Goal: Transaction & Acquisition: Book appointment/travel/reservation

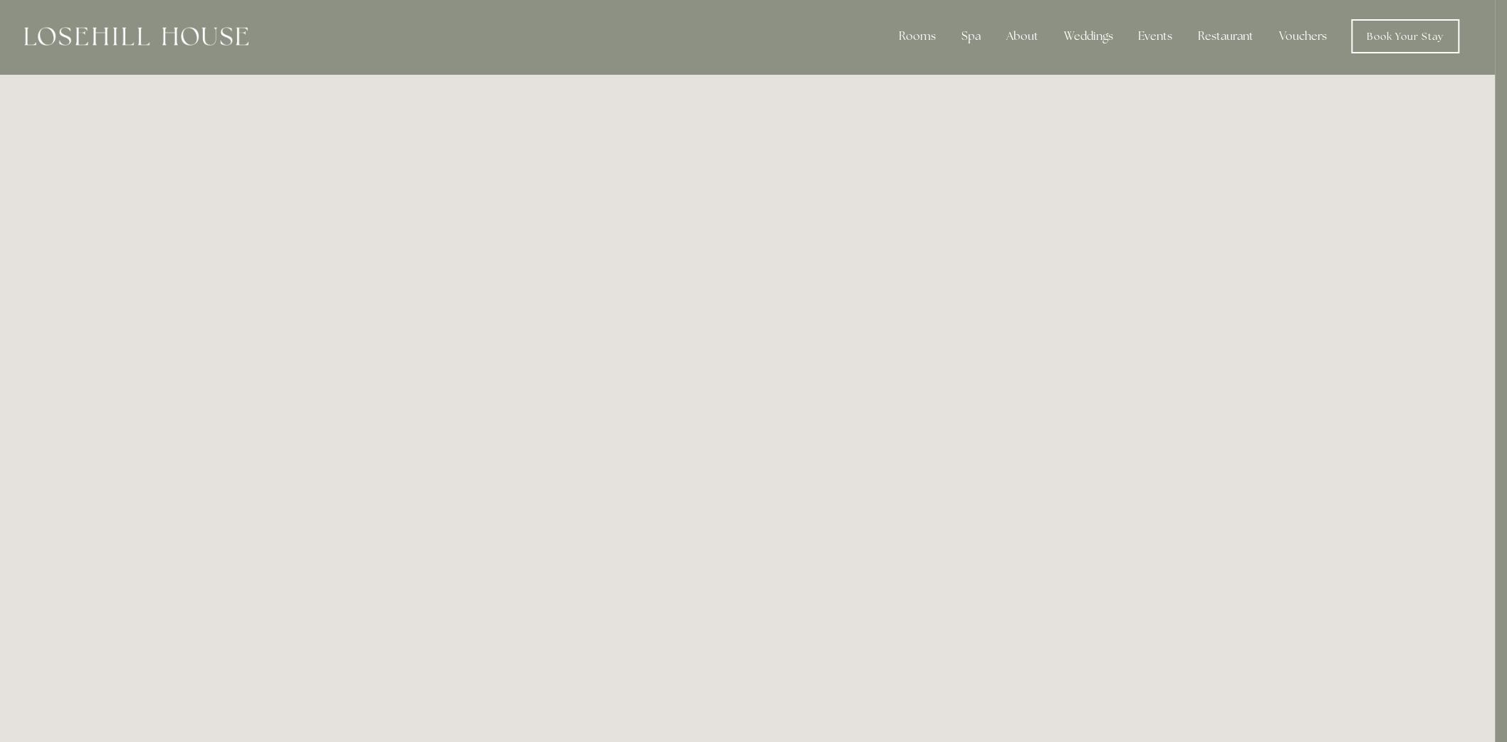
scroll to position [0, 11]
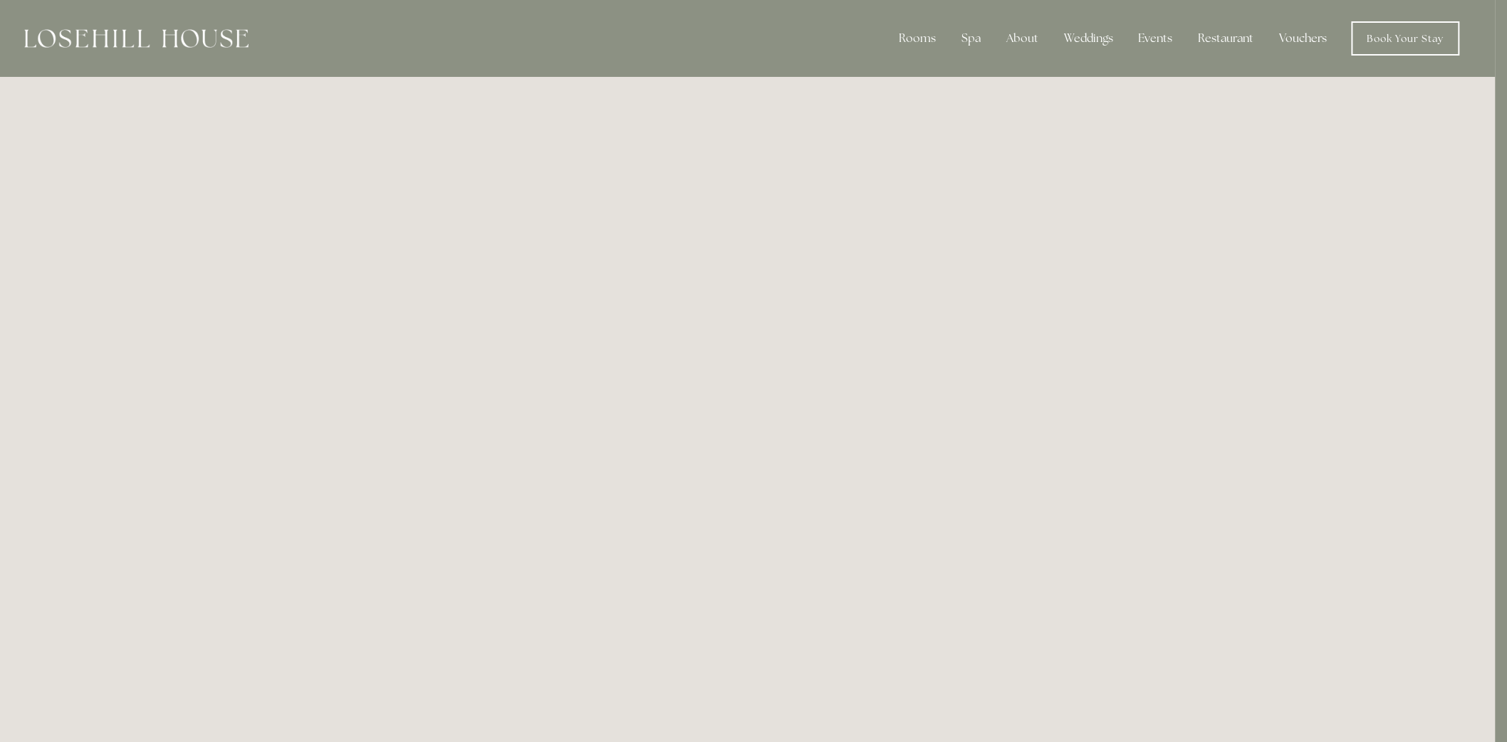
click at [1318, 33] on link "Vouchers" at bounding box center [1304, 38] width 71 height 28
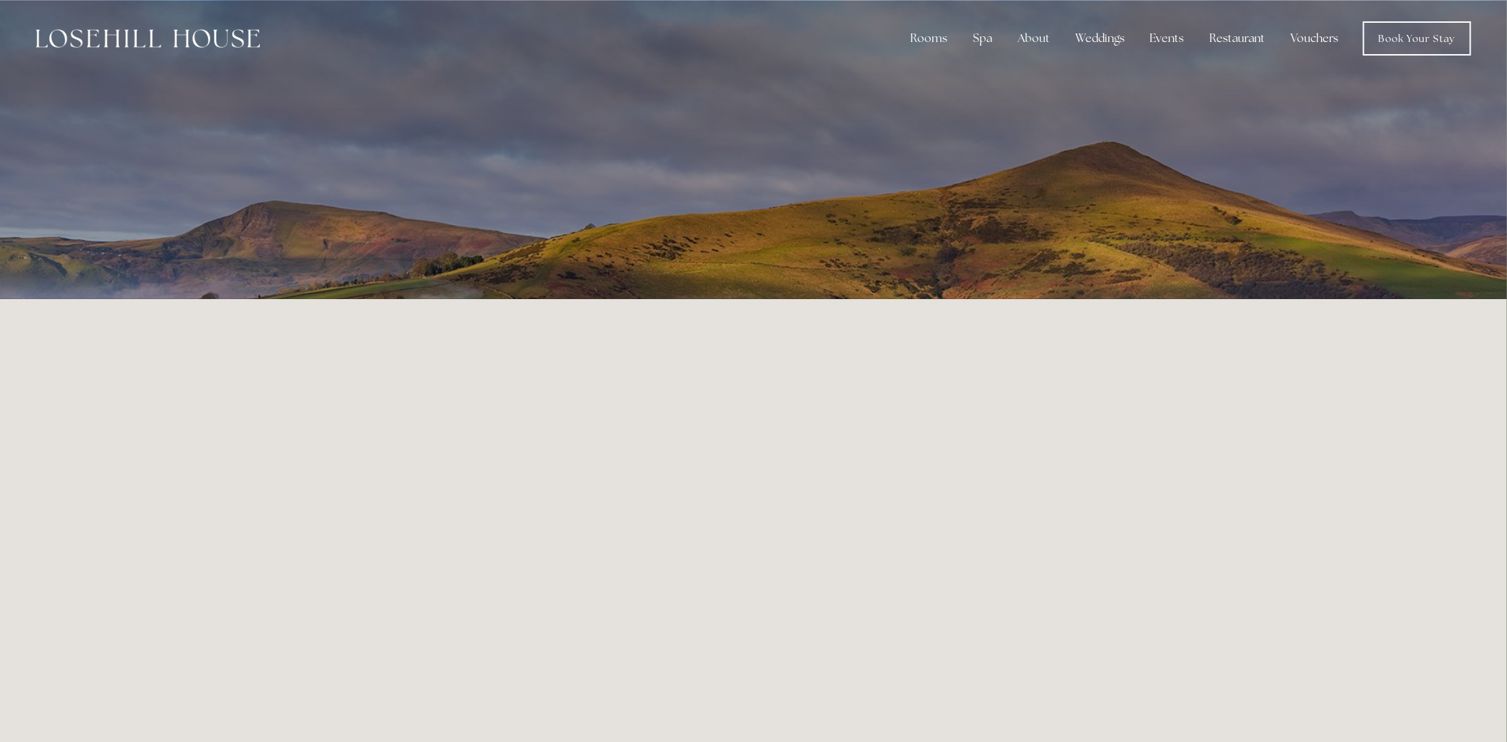
click at [1316, 39] on link "Vouchers" at bounding box center [1315, 38] width 71 height 28
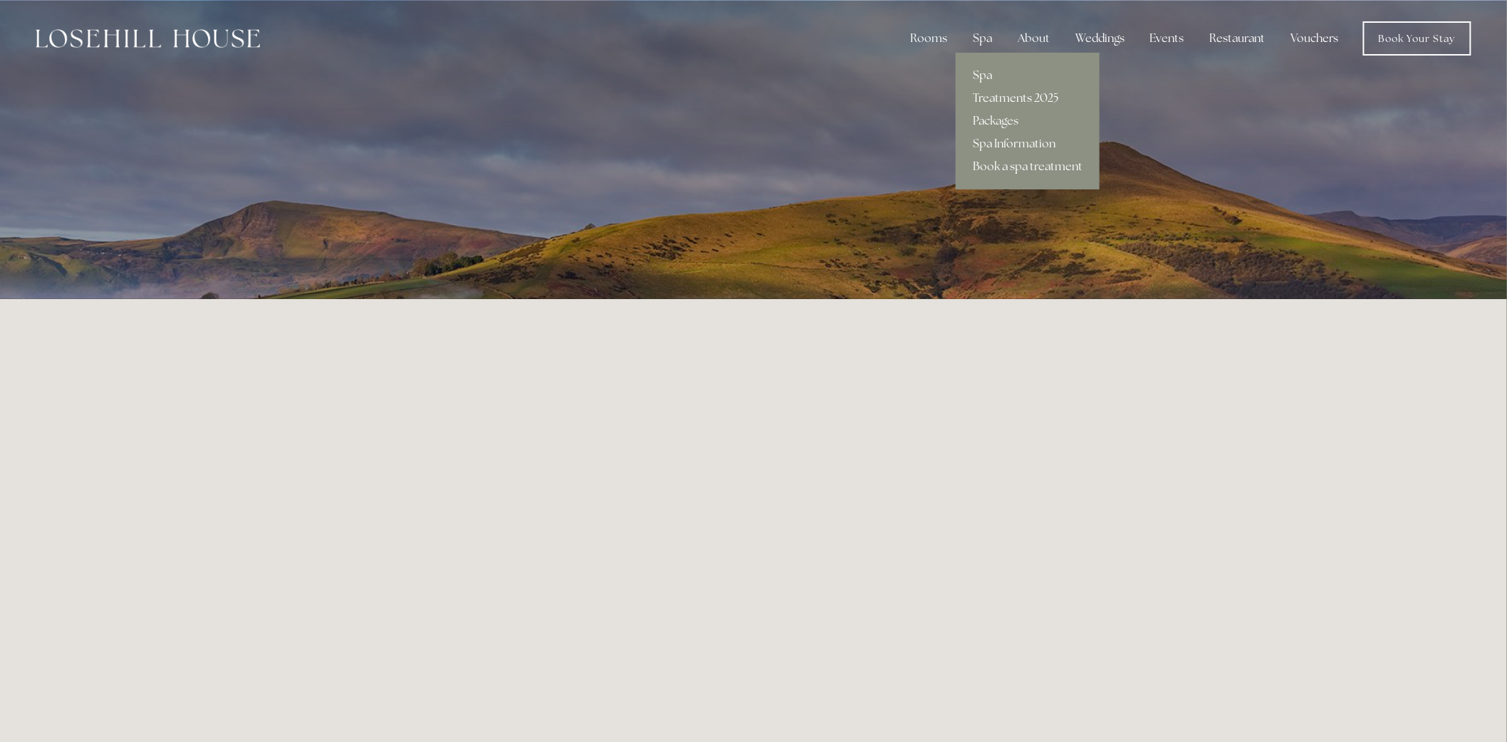
click at [1000, 97] on link "Treatments 2025" at bounding box center [1028, 98] width 144 height 23
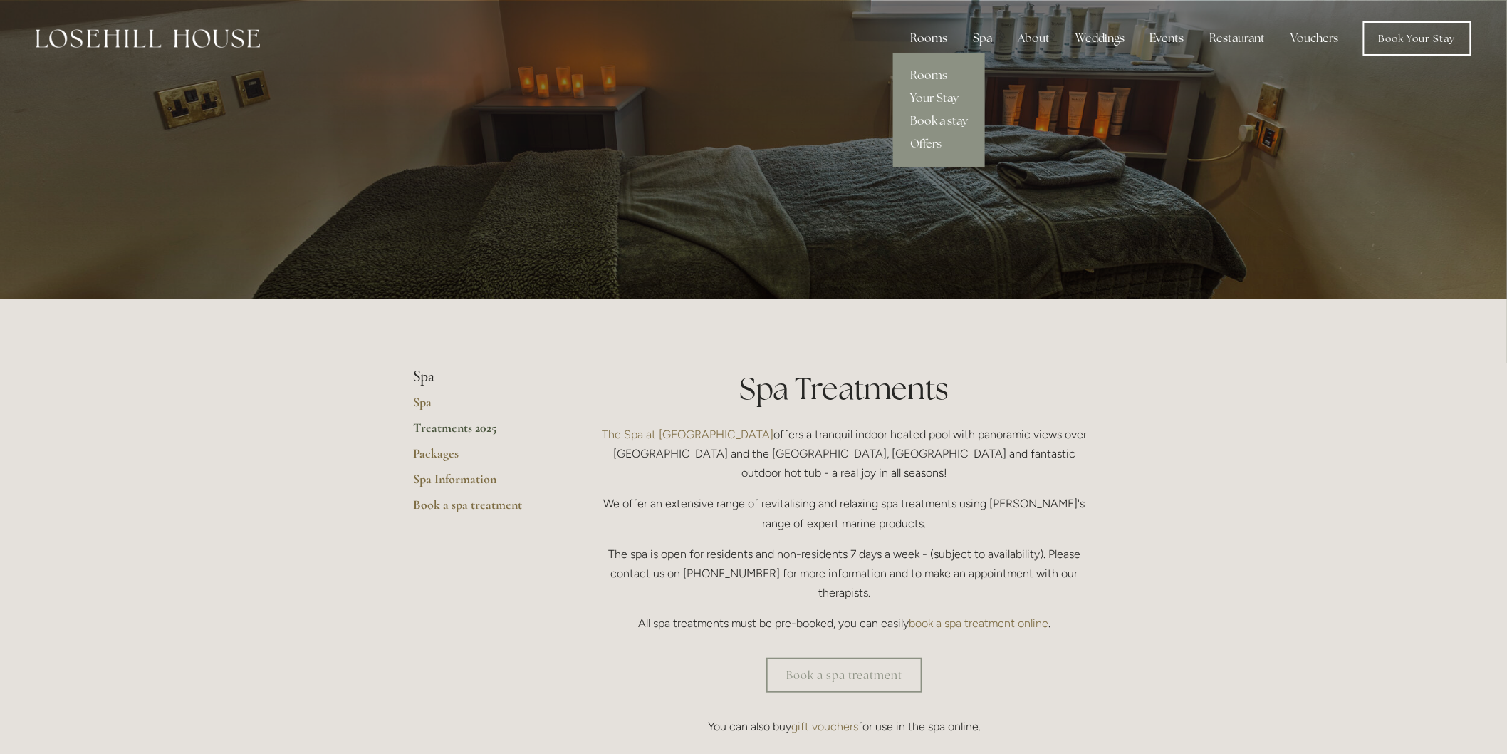
click at [932, 36] on div "Rooms" at bounding box center [929, 38] width 60 height 28
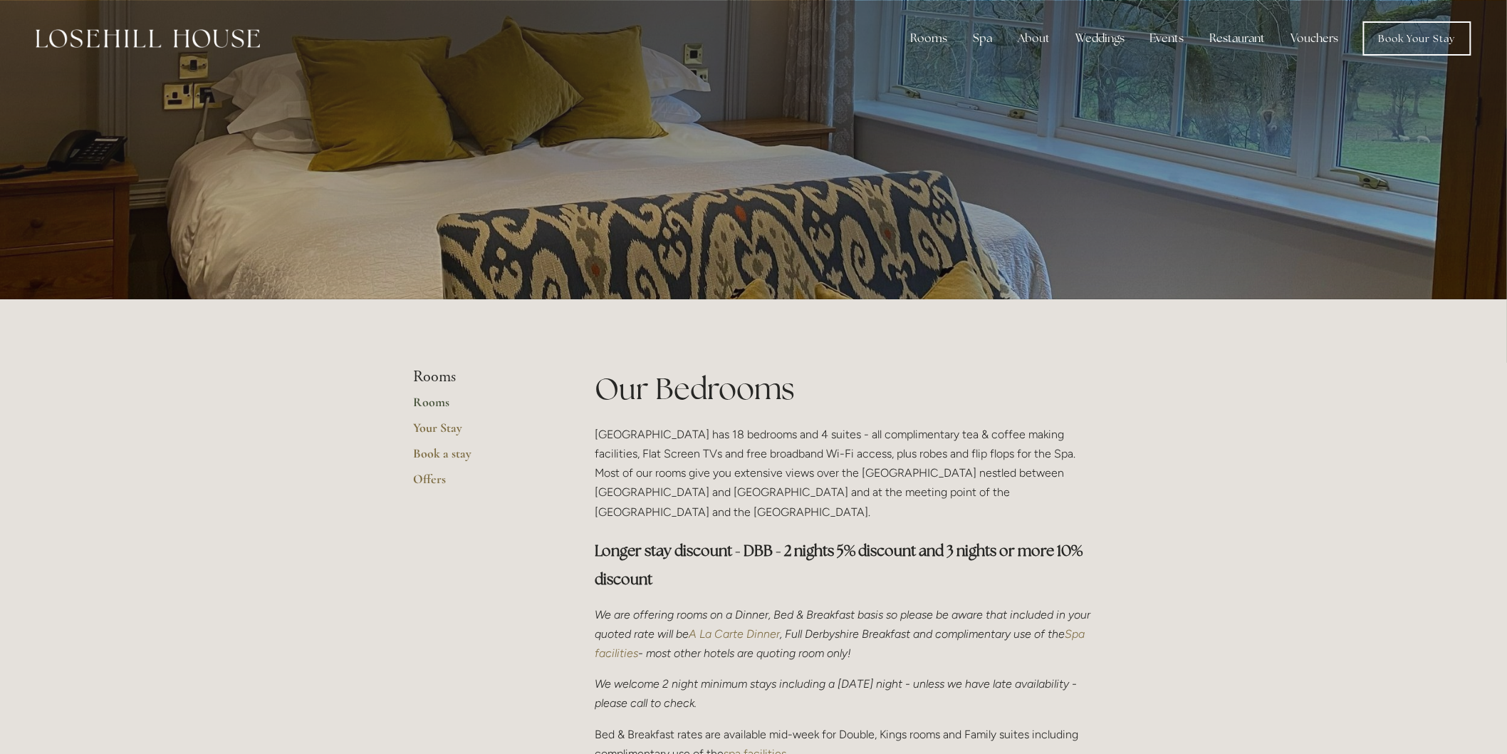
click at [942, 124] on div at bounding box center [753, 149] width 681 height 299
click at [938, 36] on div "Rooms" at bounding box center [929, 38] width 60 height 28
click at [938, 120] on div at bounding box center [753, 149] width 681 height 299
click at [940, 119] on link "Book a stay" at bounding box center [939, 121] width 92 height 23
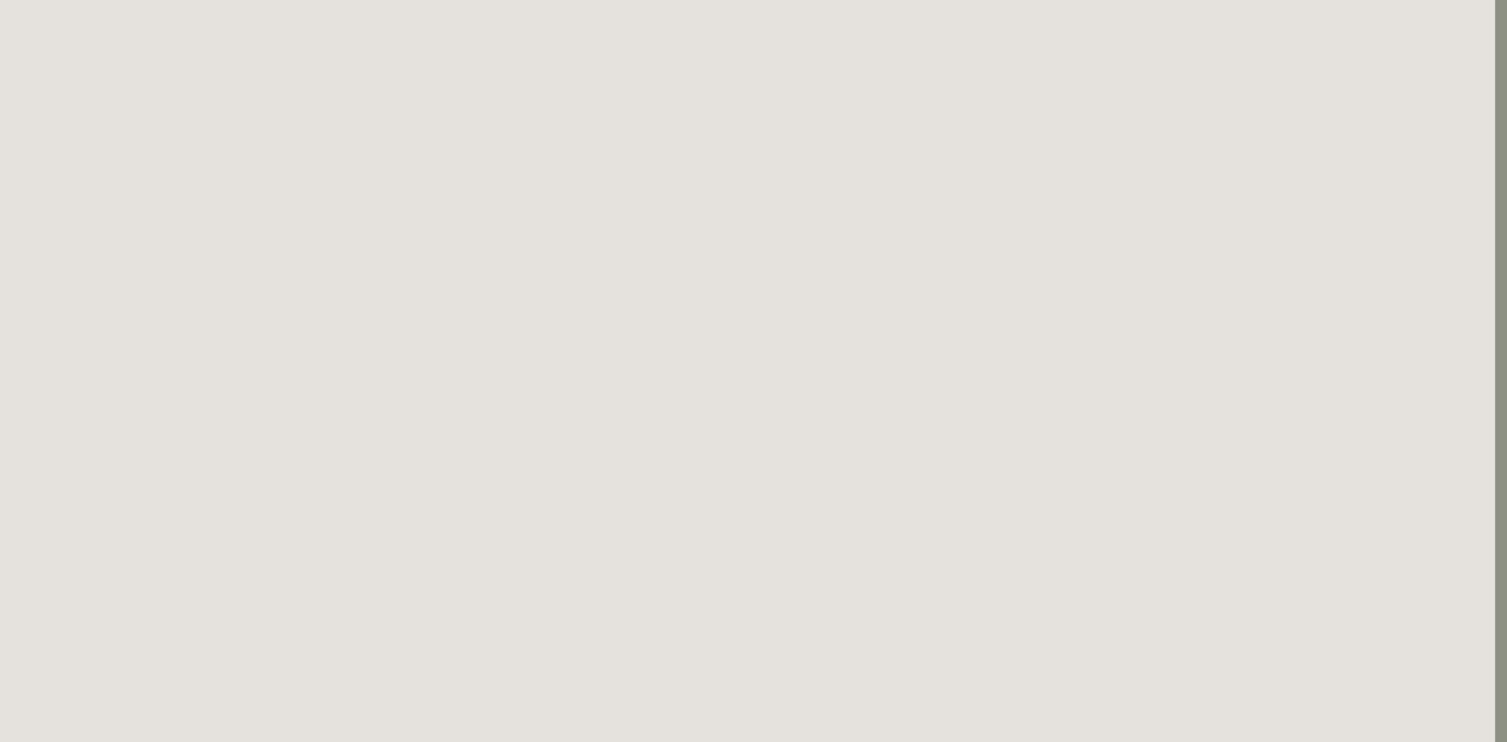
scroll to position [0, 11]
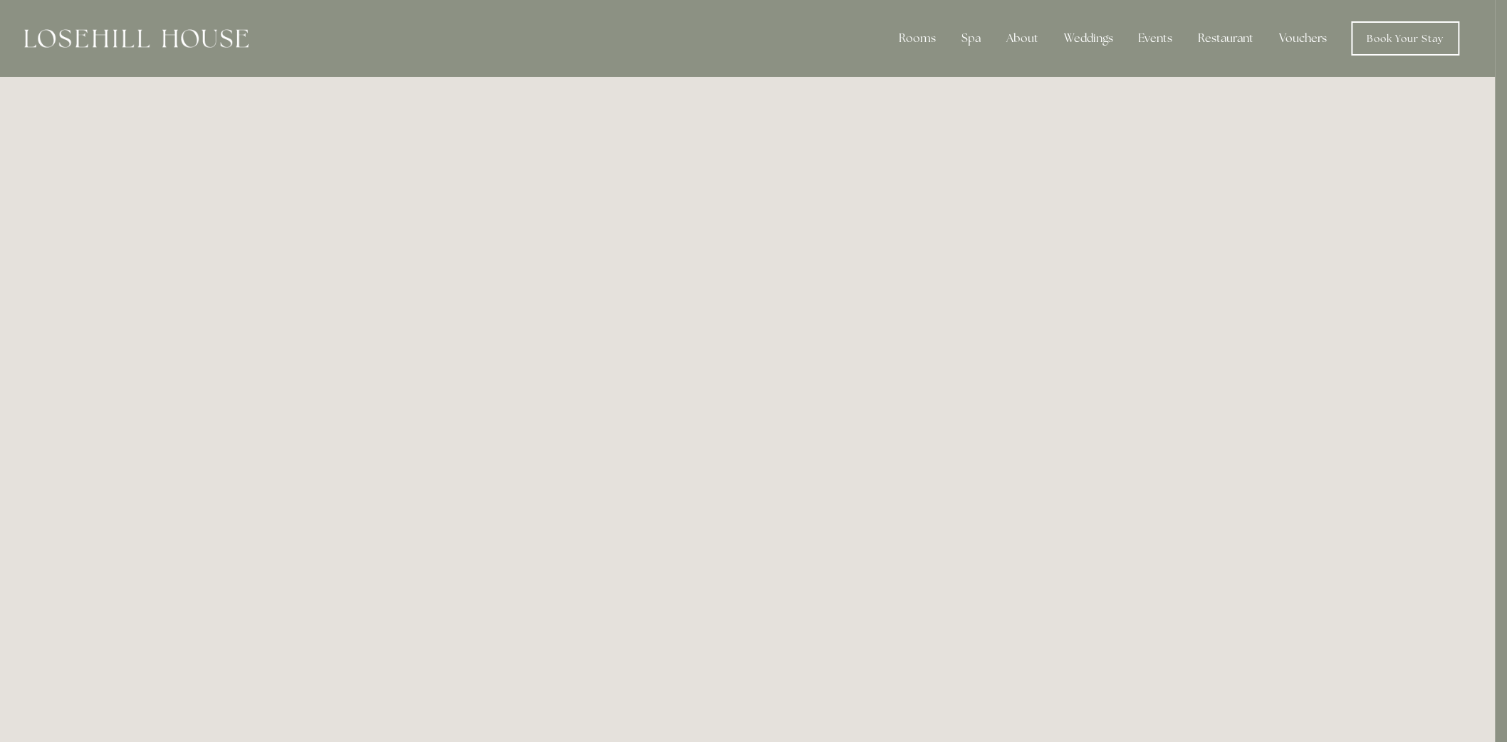
click at [1309, 38] on link "Vouchers" at bounding box center [1304, 38] width 71 height 28
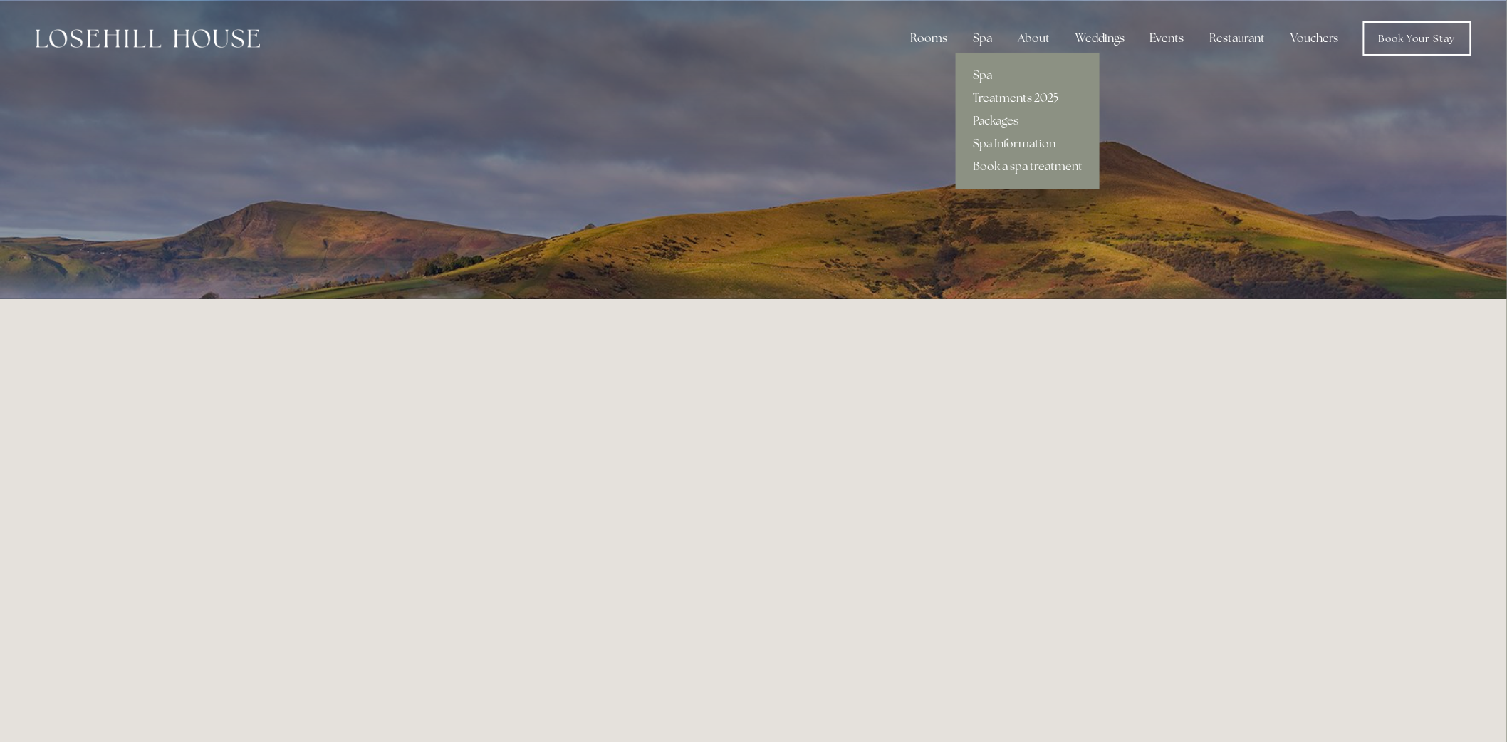
click at [994, 93] on link "Treatments 2025" at bounding box center [1028, 98] width 144 height 23
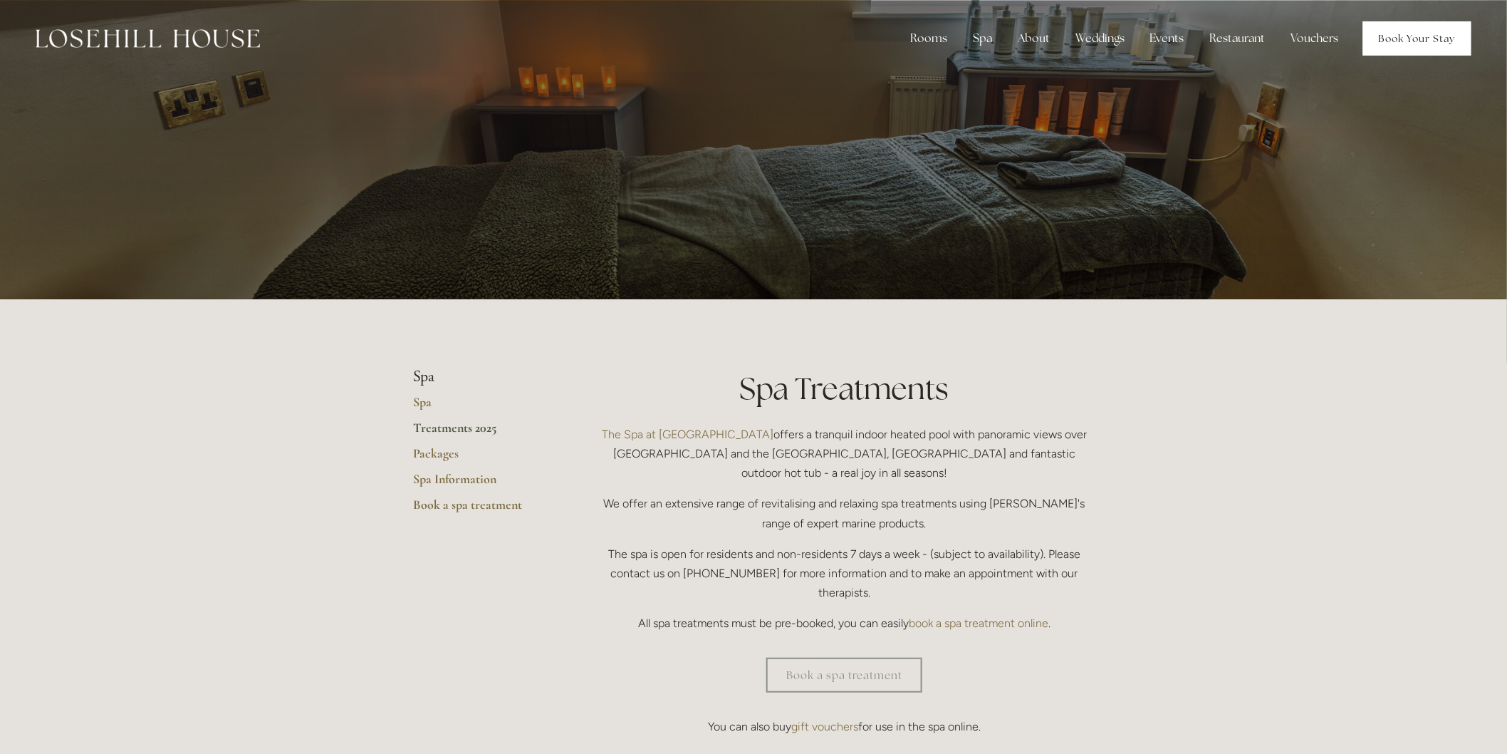
click at [1455, 38] on link "Book Your Stay" at bounding box center [1417, 38] width 108 height 34
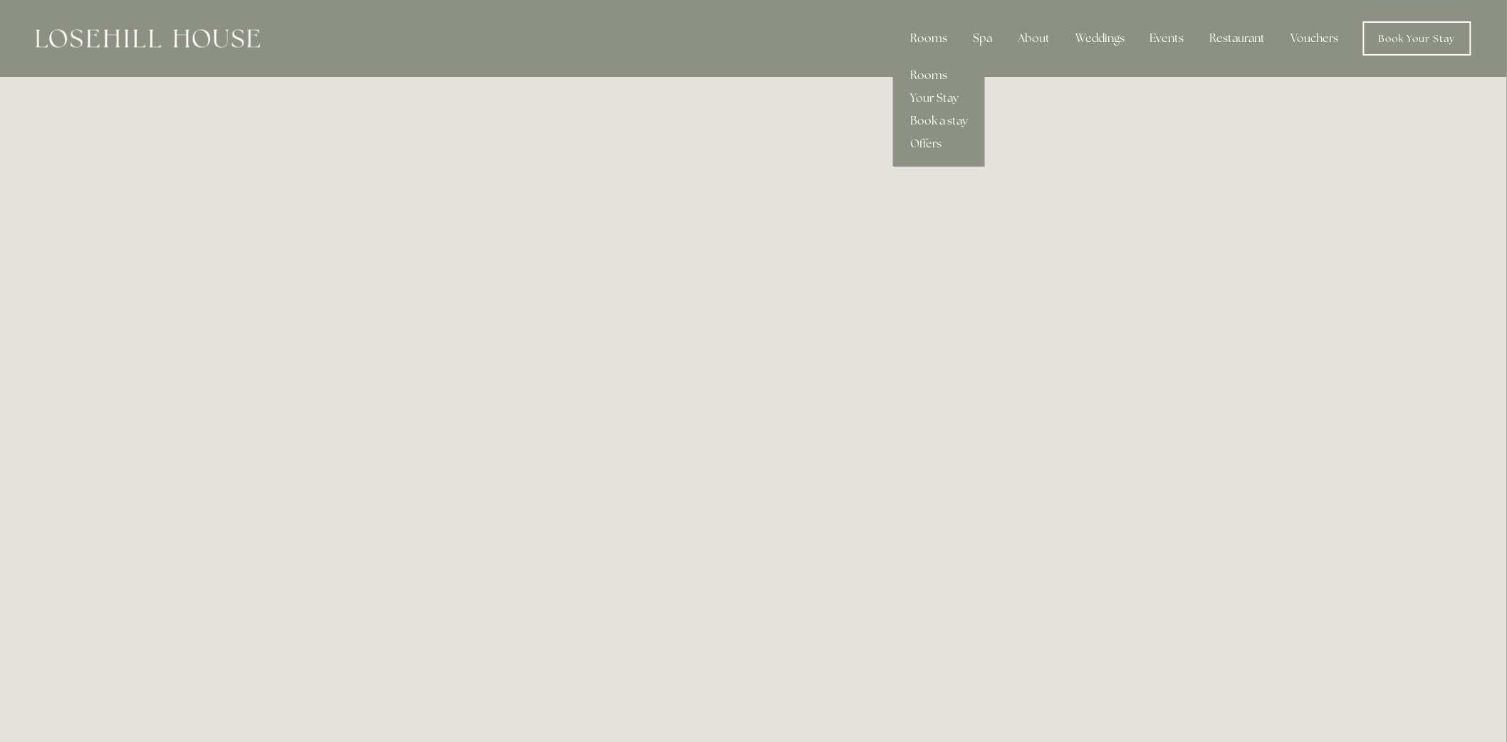
click at [934, 72] on link "Rooms" at bounding box center [939, 75] width 92 height 23
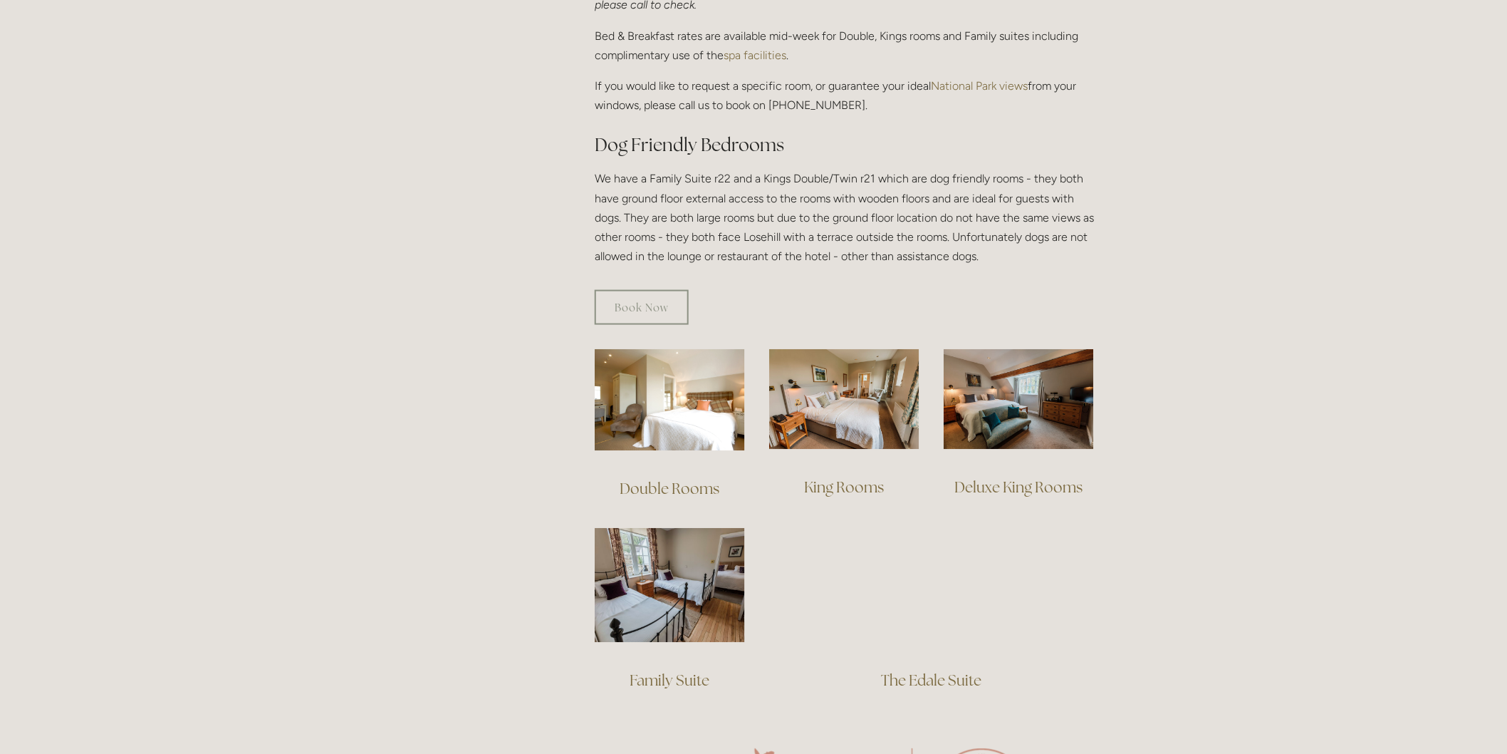
scroll to position [791, 0]
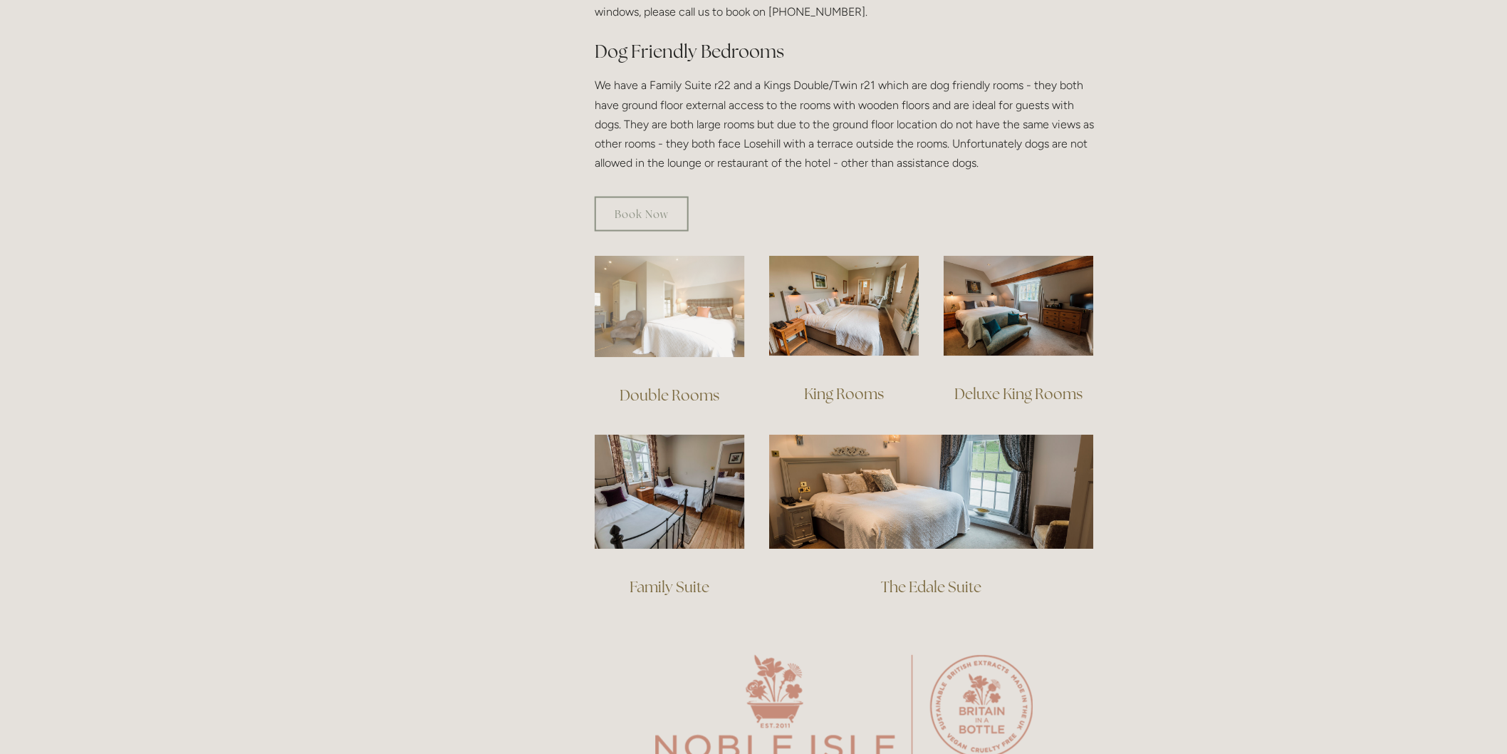
click at [680, 303] on img at bounding box center [670, 307] width 150 height 102
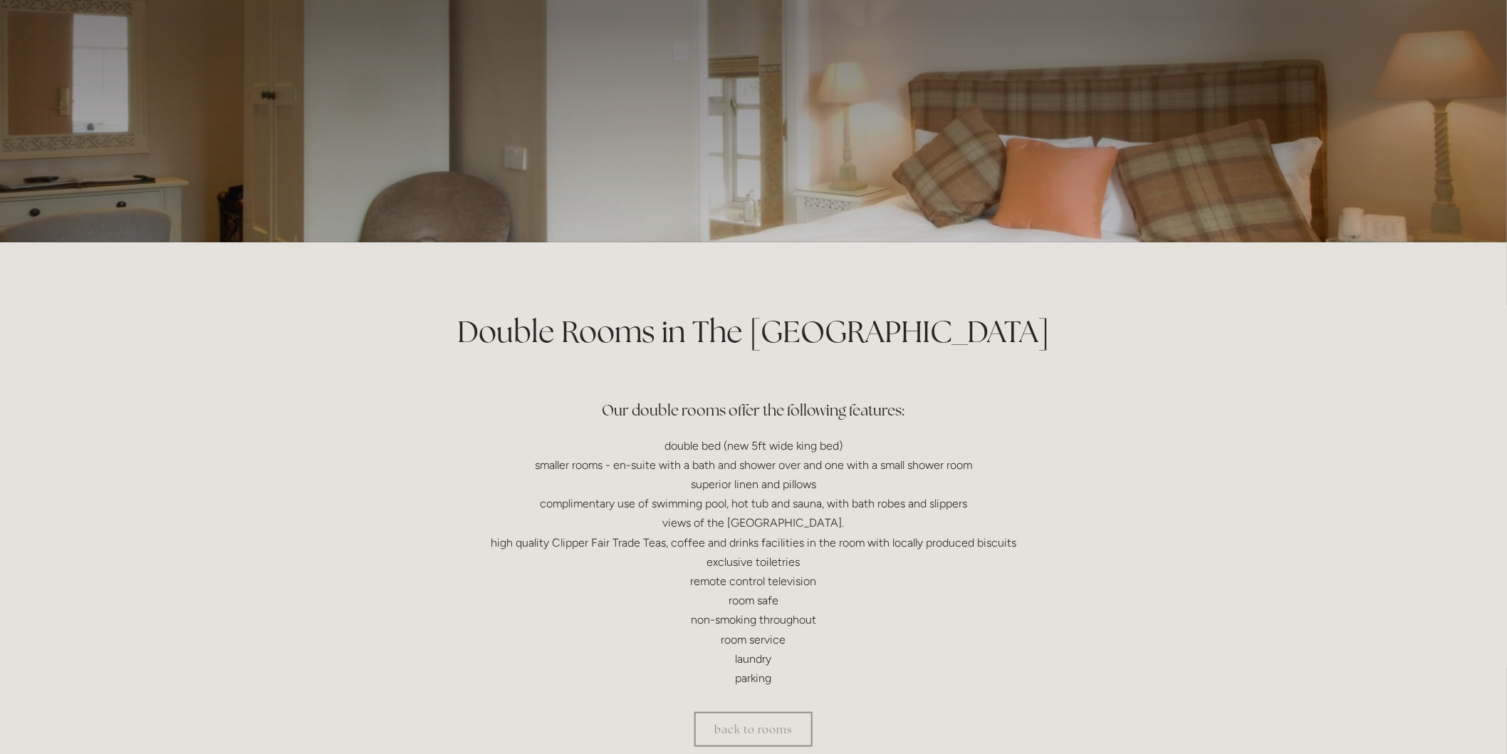
scroll to position [237, 0]
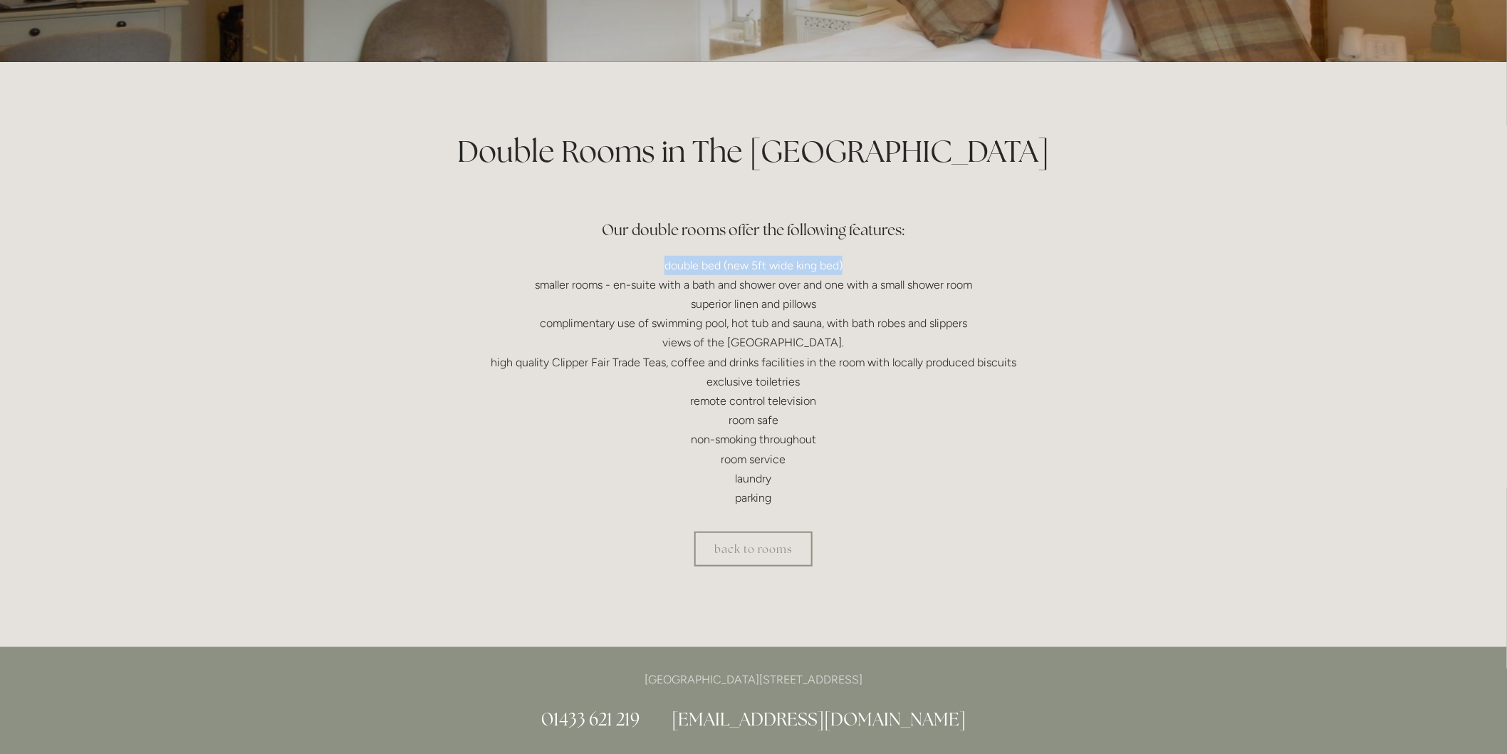
drag, startPoint x: 663, startPoint y: 264, endPoint x: 851, endPoint y: 262, distance: 188.1
click at [851, 262] on p "double bed (new 5ft wide king bed) smaller rooms - en-suite with a bath and sho…" at bounding box center [753, 382] width 681 height 252
click at [858, 264] on p "double bed (new 5ft wide king bed) smaller rooms - en-suite with a bath and sho…" at bounding box center [753, 382] width 681 height 252
drag, startPoint x: 856, startPoint y: 264, endPoint x: 658, endPoint y: 255, distance: 198.2
click at [658, 256] on p "double bed (new 5ft wide king bed) smaller rooms - en-suite with a bath and sho…" at bounding box center [753, 382] width 681 height 252
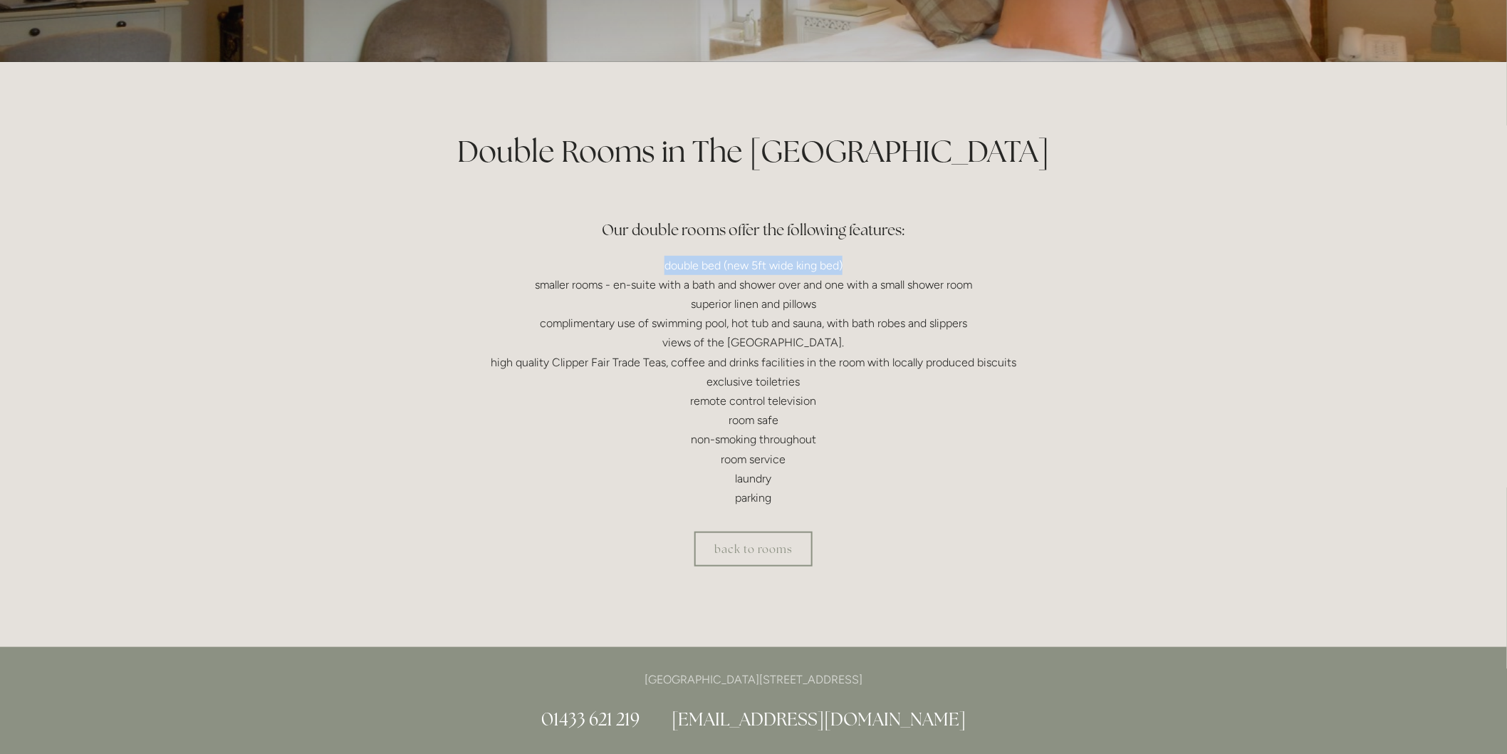
click at [658, 259] on p "double bed (new 5ft wide king bed) smaller rooms - en-suite with a bath and sho…" at bounding box center [753, 382] width 681 height 252
drag, startPoint x: 659, startPoint y: 262, endPoint x: 839, endPoint y: 259, distance: 180.3
click at [837, 259] on p "double bed (new 5ft wide king bed) smaller rooms - en-suite with a bath and sho…" at bounding box center [753, 382] width 681 height 252
click at [878, 257] on p "double bed (new 5ft wide king bed) smaller rooms - en-suite with a bath and sho…" at bounding box center [753, 382] width 681 height 252
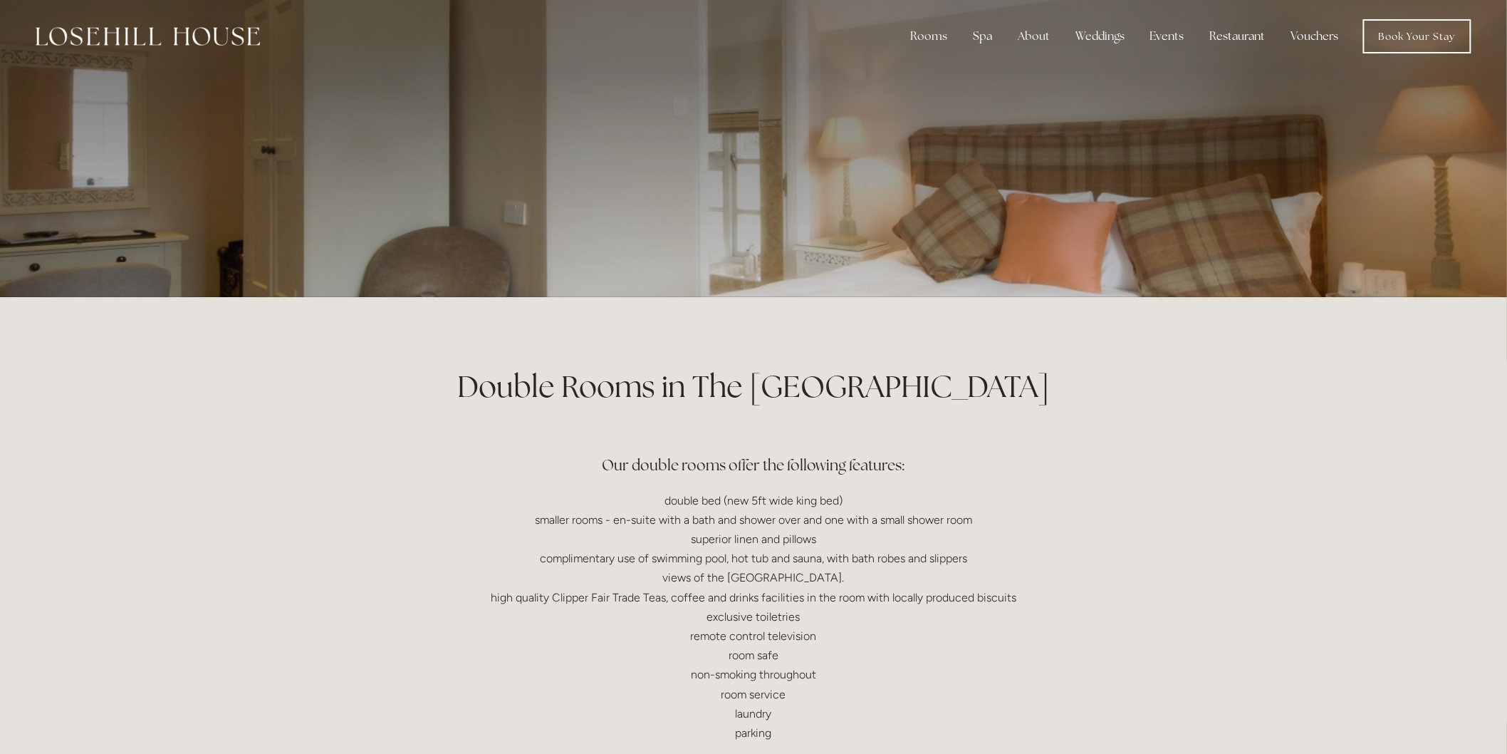
scroll to position [0, 0]
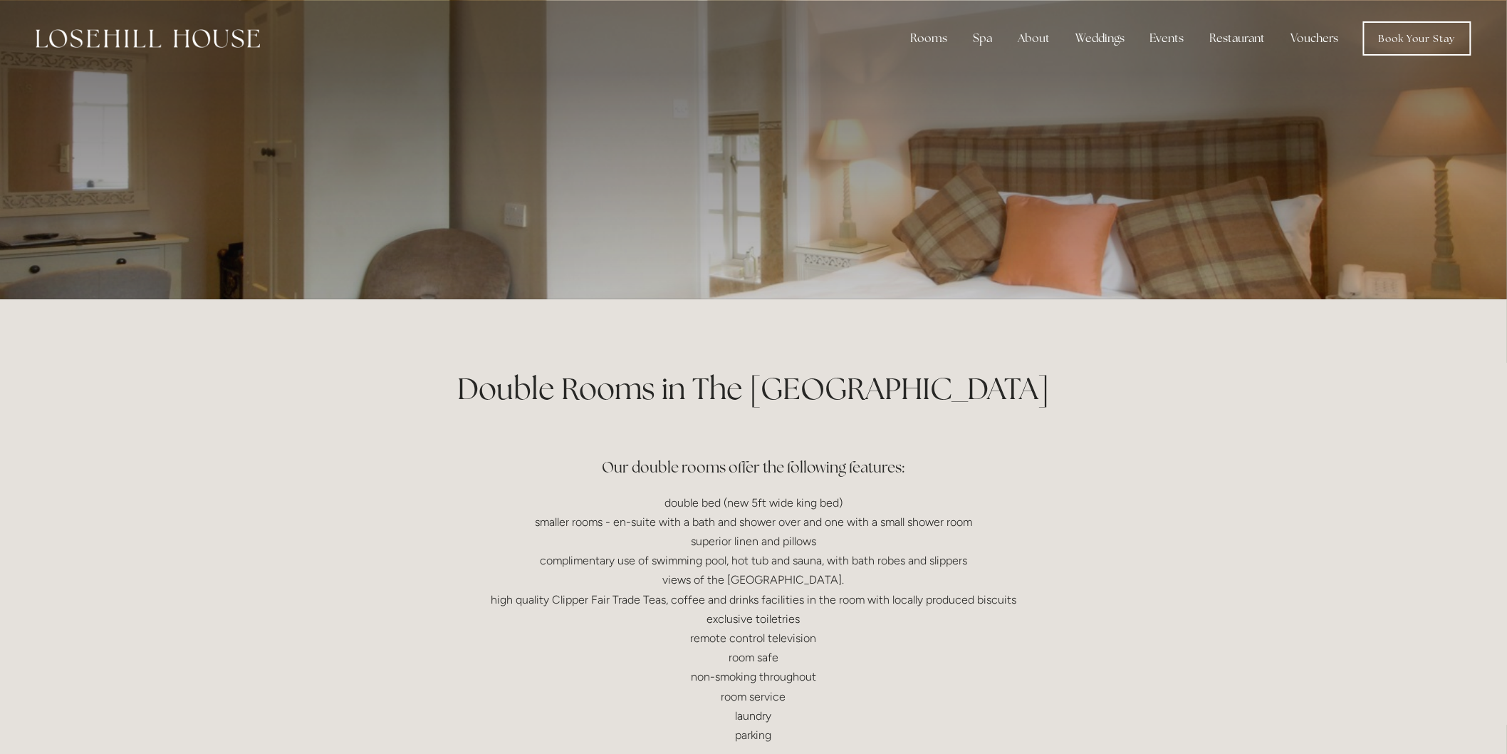
click at [1414, 20] on div "Rooms Rooms Your Stay Book a stay Offers Spa About" at bounding box center [753, 38] width 1479 height 77
click at [1406, 33] on link "Book Your Stay" at bounding box center [1417, 38] width 108 height 34
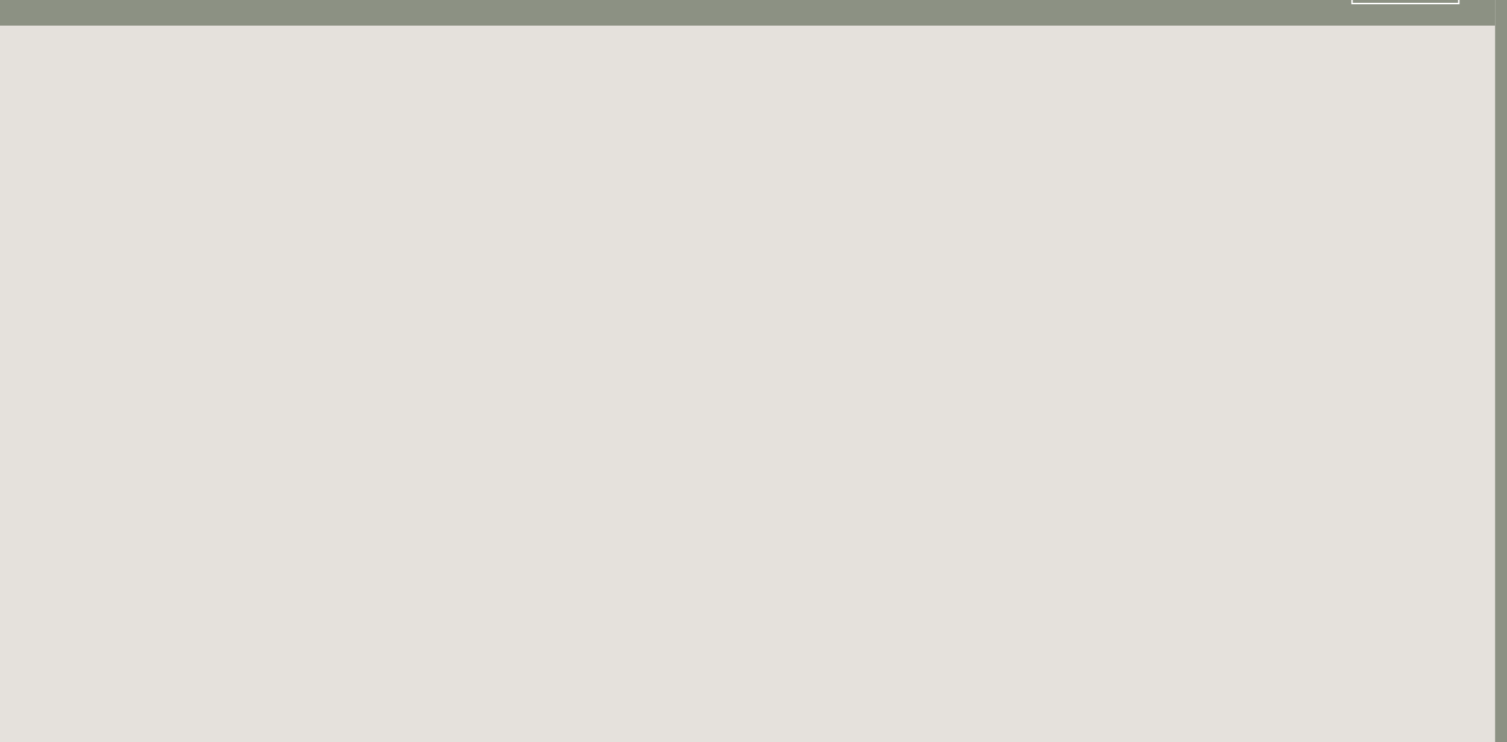
scroll to position [0, 11]
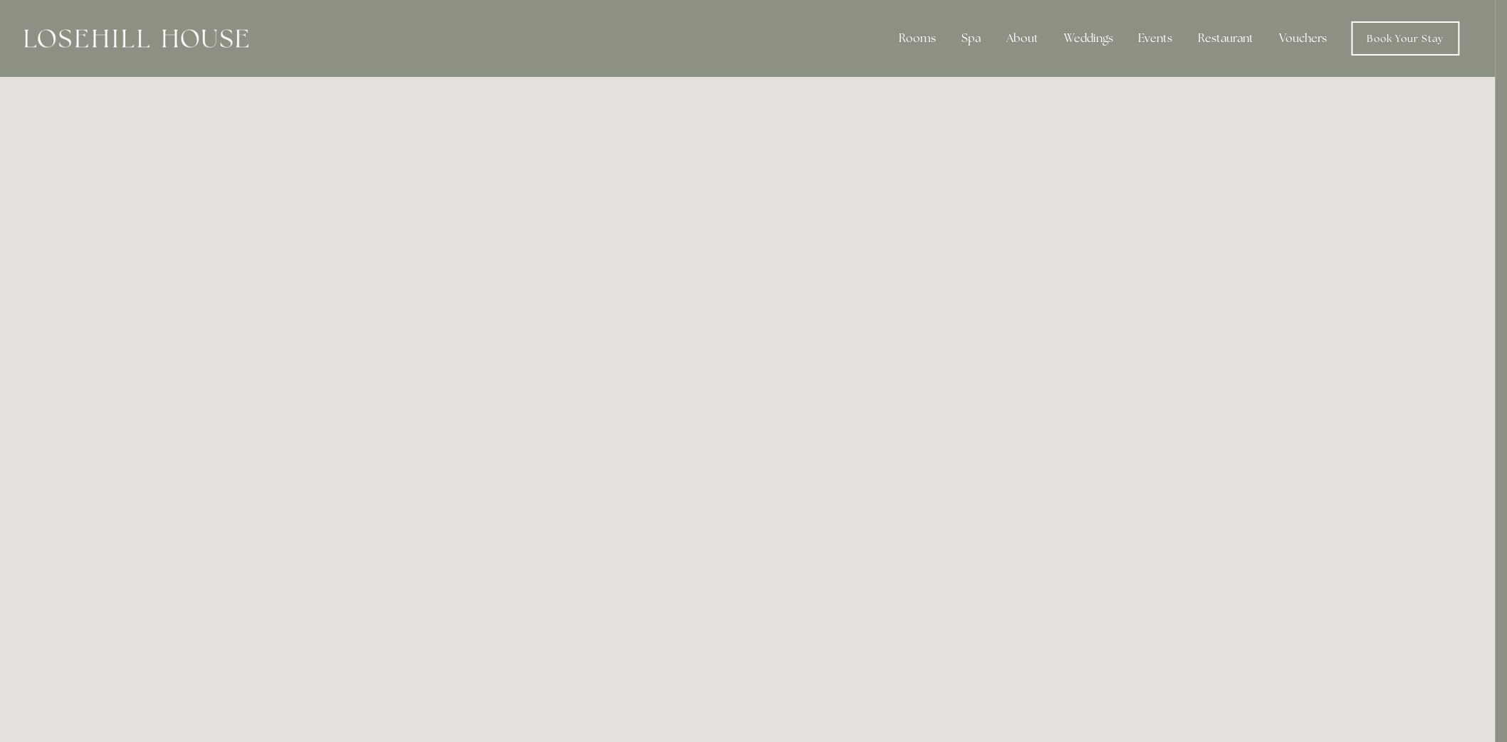
click at [1307, 36] on link "Vouchers" at bounding box center [1304, 38] width 71 height 28
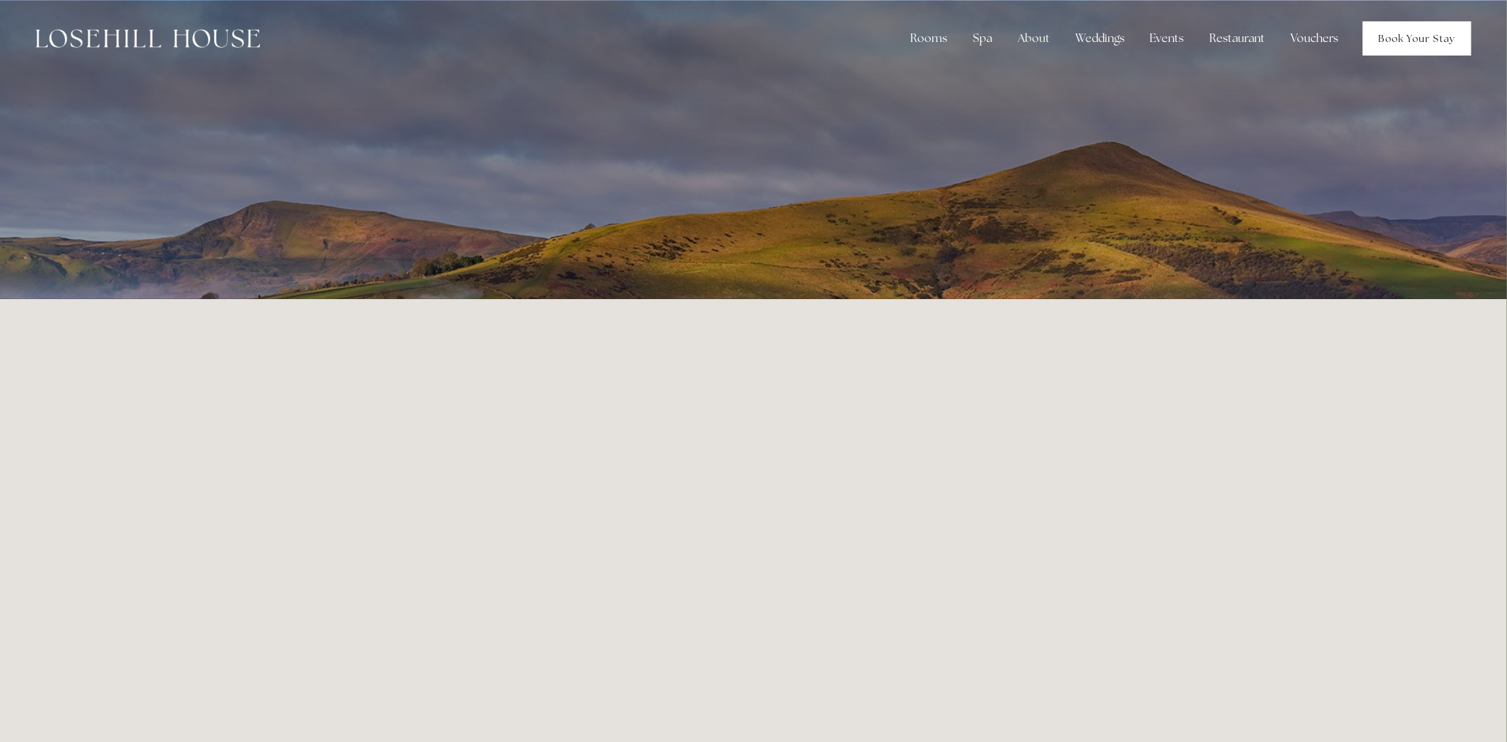
click at [1435, 39] on link "Book Your Stay" at bounding box center [1417, 38] width 108 height 34
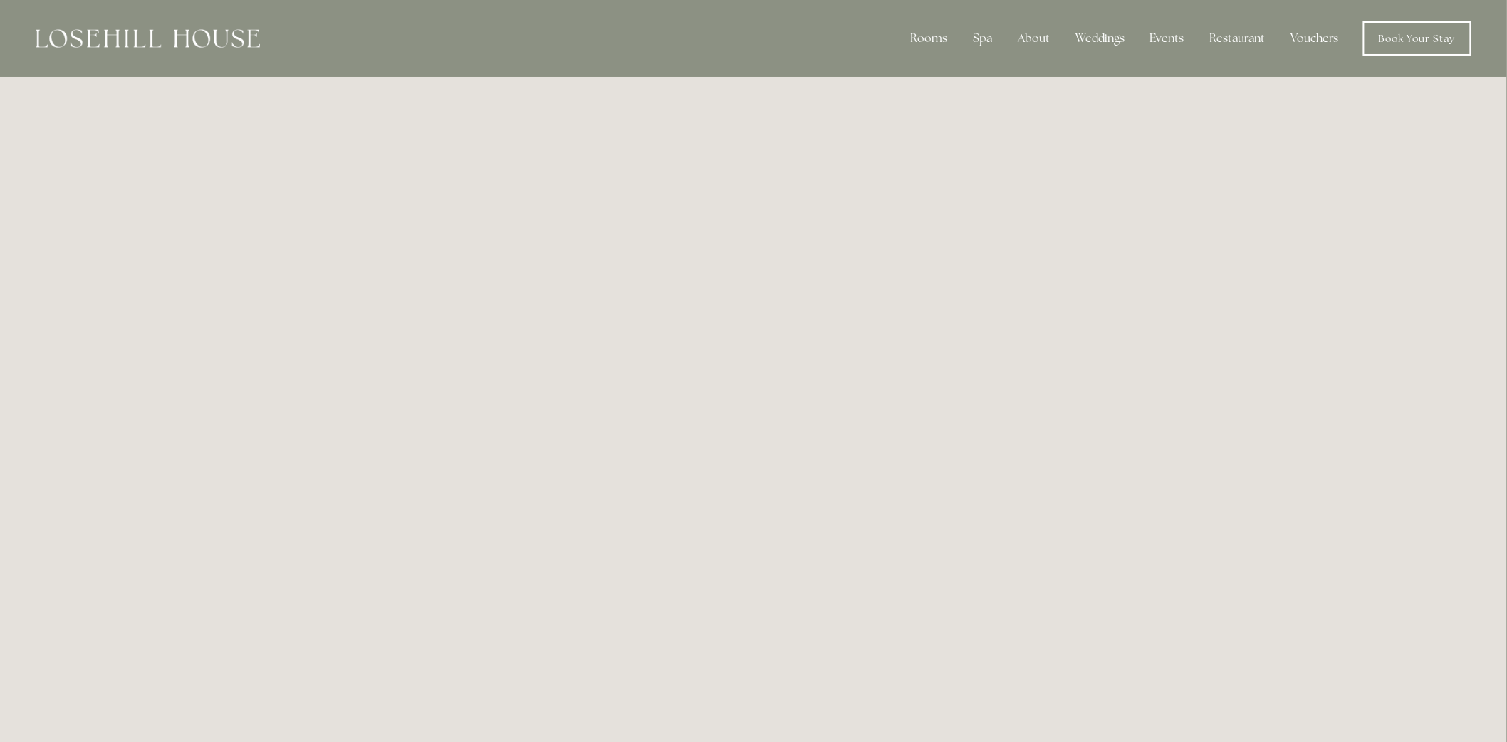
click at [1333, 31] on link "Vouchers" at bounding box center [1315, 38] width 71 height 28
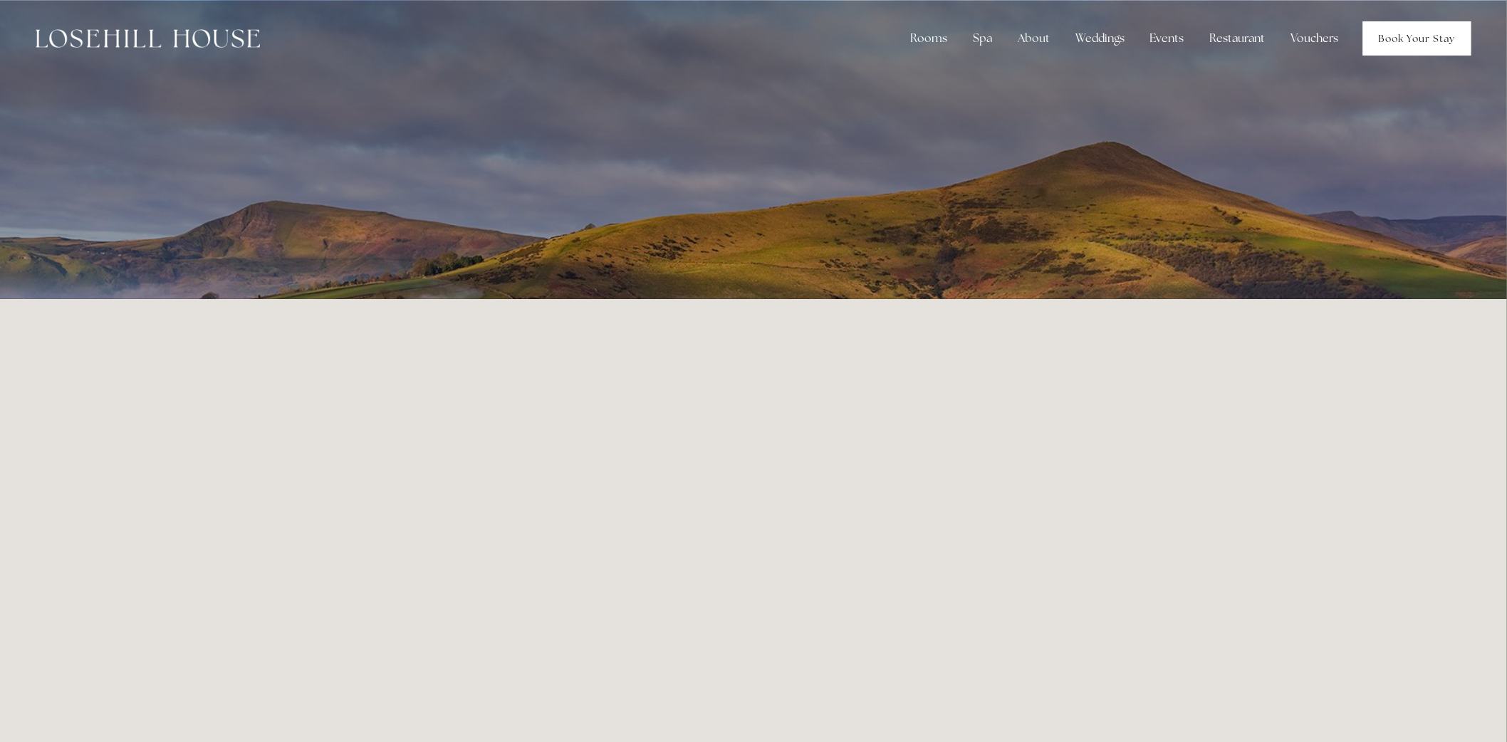
click at [1406, 39] on link "Book Your Stay" at bounding box center [1417, 38] width 108 height 34
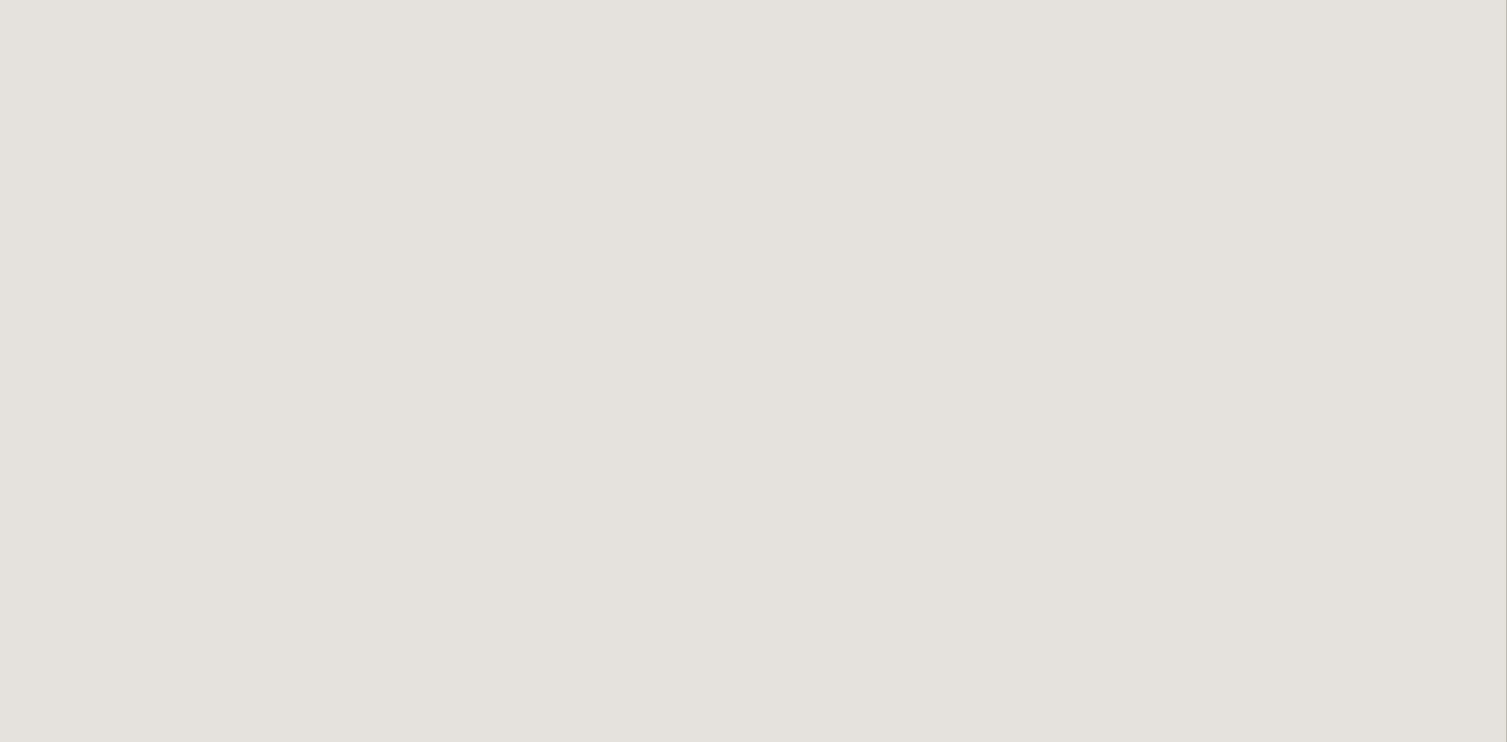
scroll to position [71, 0]
